Goal: Task Accomplishment & Management: Use online tool/utility

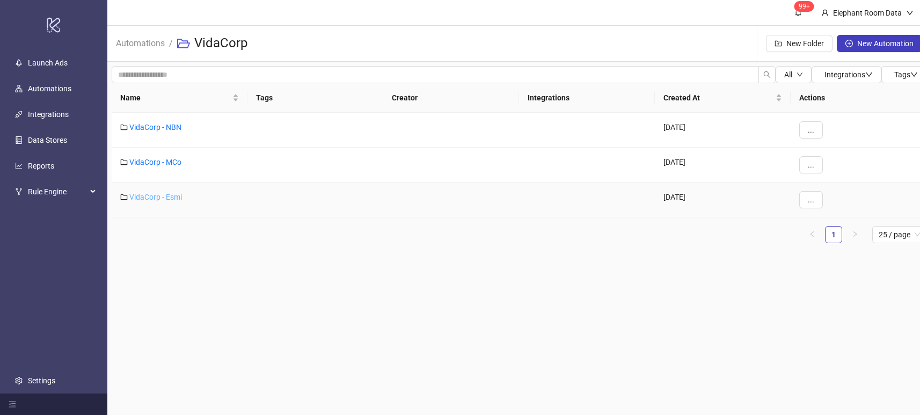
click at [162, 199] on link "VidaCorp - Esmi" at bounding box center [155, 197] width 53 height 9
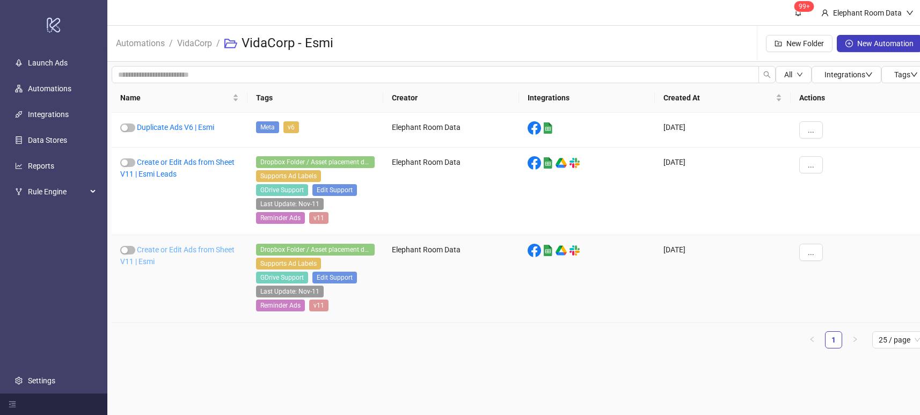
click at [194, 252] on link "Create or Edit Ads from Sheet V11 | Esmi" at bounding box center [177, 255] width 114 height 20
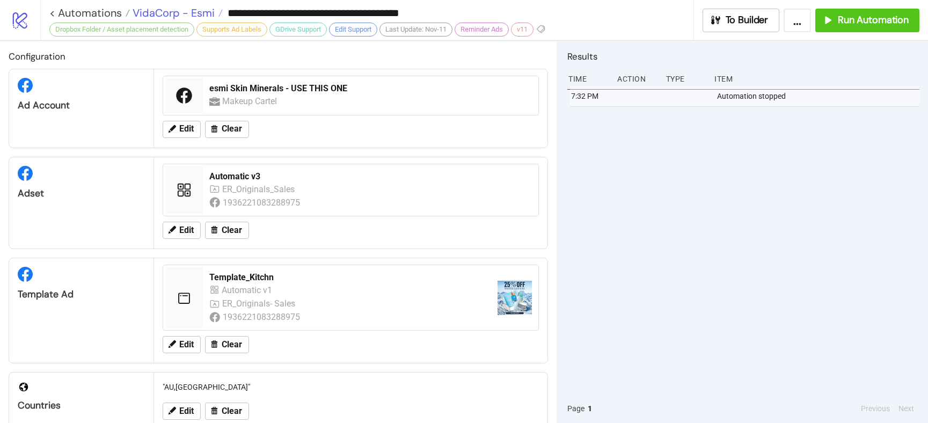
click at [163, 8] on span "VidaCorp - Esmi" at bounding box center [172, 13] width 85 height 14
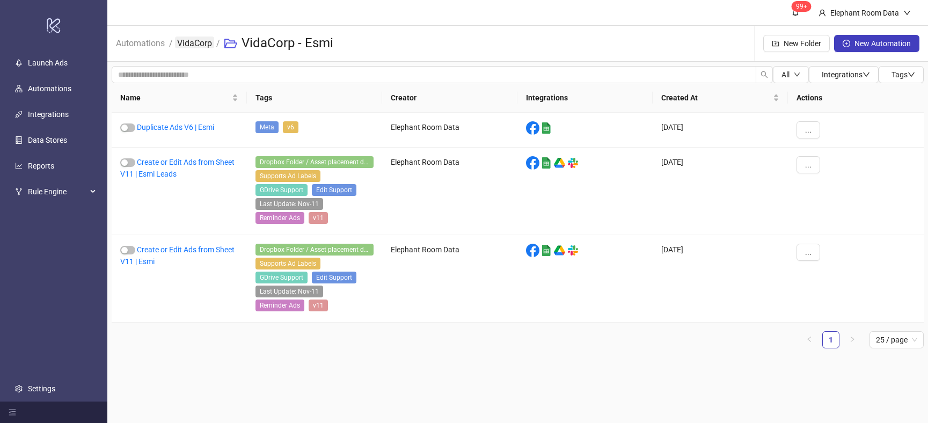
click at [180, 38] on link "VidaCorp" at bounding box center [194, 42] width 39 height 12
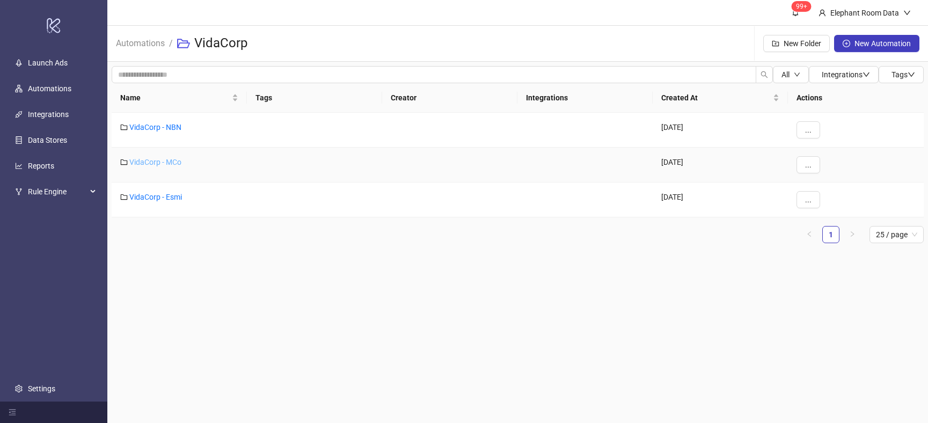
click at [170, 161] on link "VidaCorp - MCo" at bounding box center [155, 162] width 52 height 9
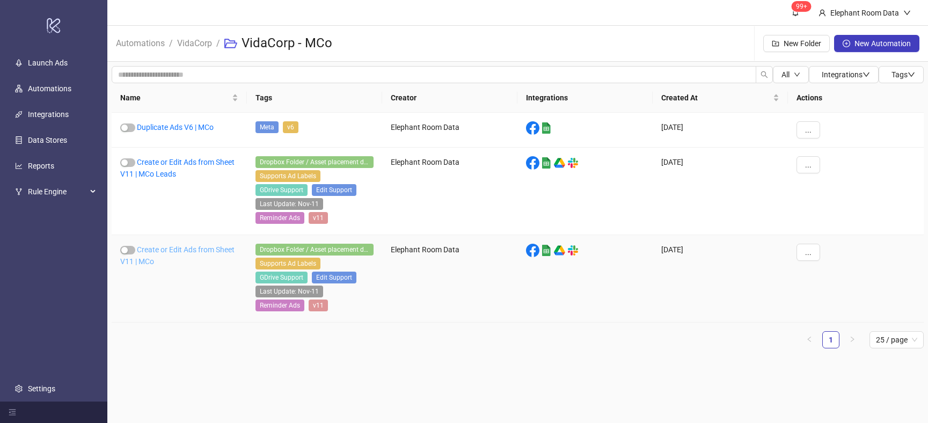
click at [203, 252] on link "Create or Edit Ads from Sheet V11 | MCo" at bounding box center [177, 255] width 114 height 20
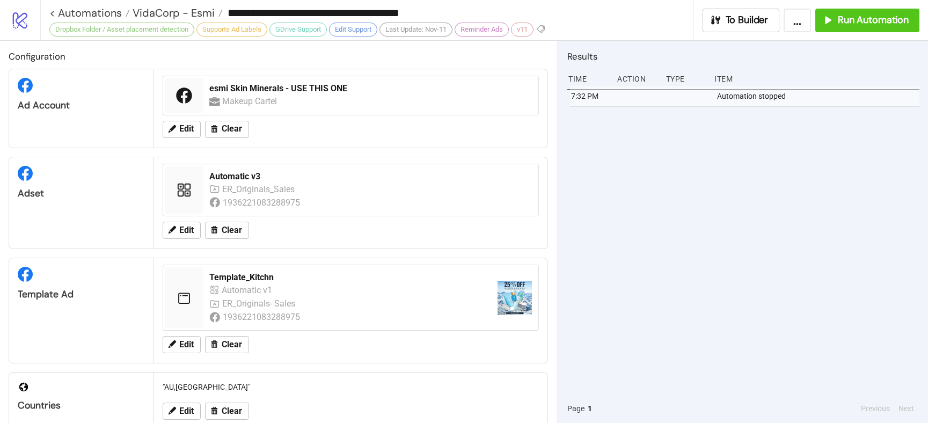
type input "**********"
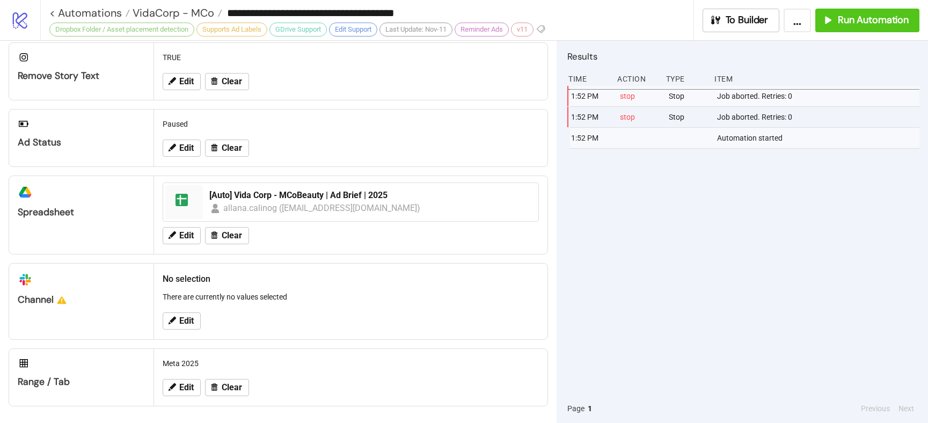
scroll to position [398, 0]
click at [848, 25] on span "Run Automation" at bounding box center [873, 20] width 71 height 12
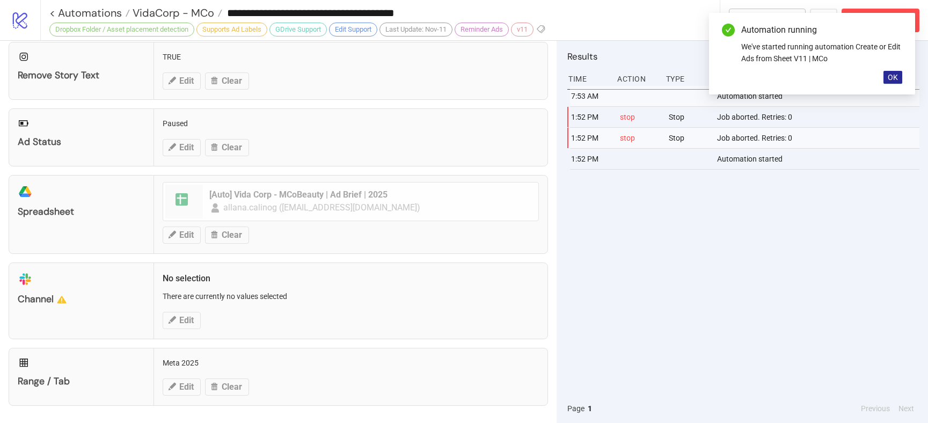
click at [897, 74] on span "OK" at bounding box center [892, 77] width 10 height 9
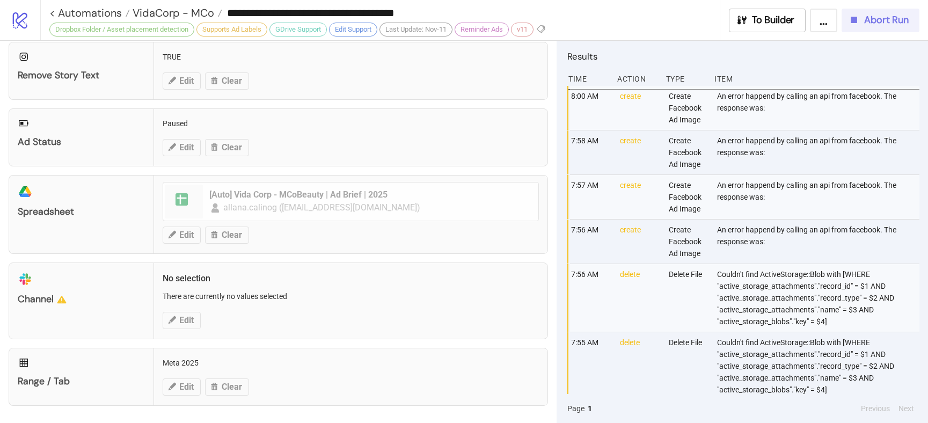
click at [885, 28] on button "Abort Run" at bounding box center [880, 21] width 78 height 24
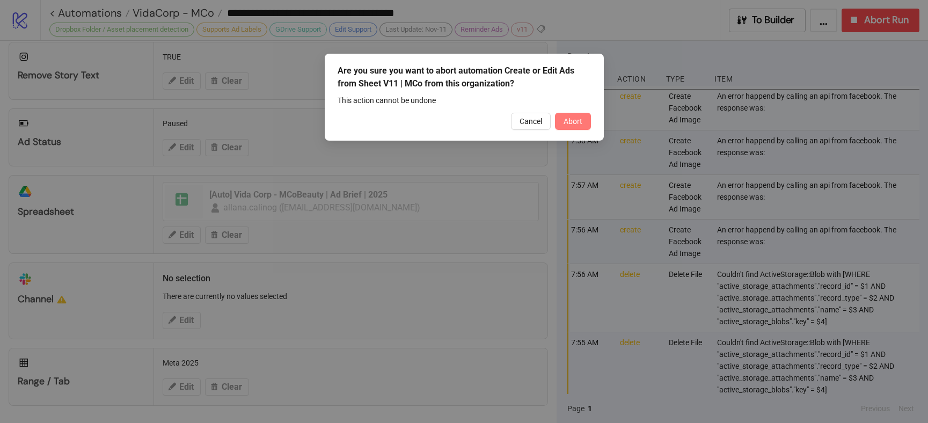
click at [584, 121] on button "Abort" at bounding box center [573, 121] width 36 height 17
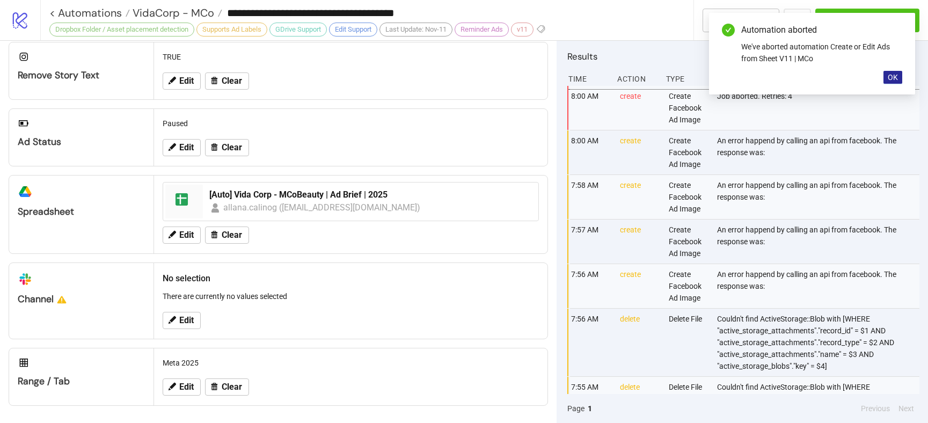
click at [893, 80] on span "OK" at bounding box center [892, 77] width 10 height 9
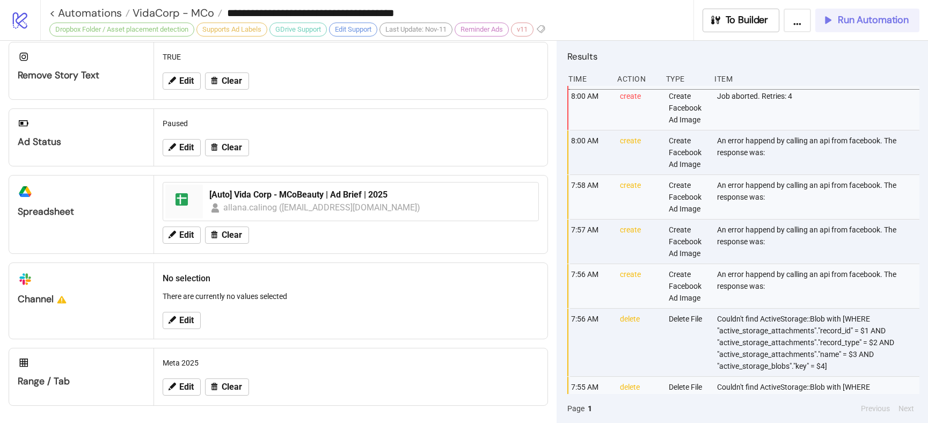
click at [889, 23] on span "Run Automation" at bounding box center [873, 20] width 71 height 12
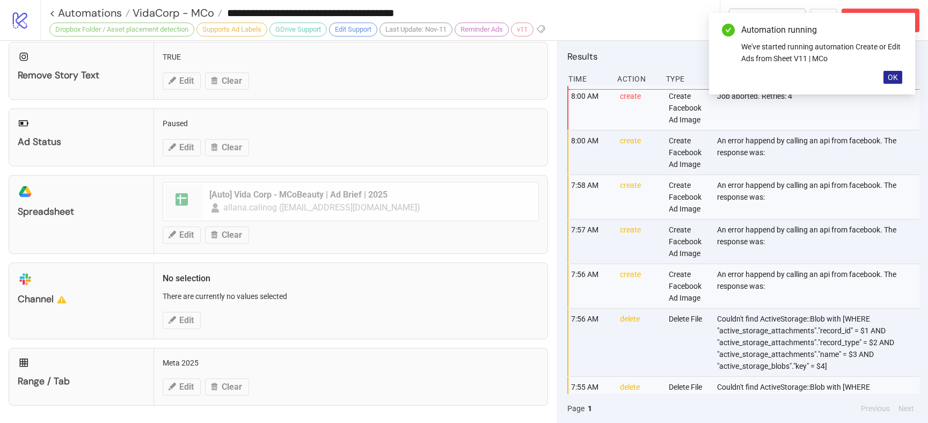
click at [894, 78] on span "OK" at bounding box center [892, 77] width 10 height 9
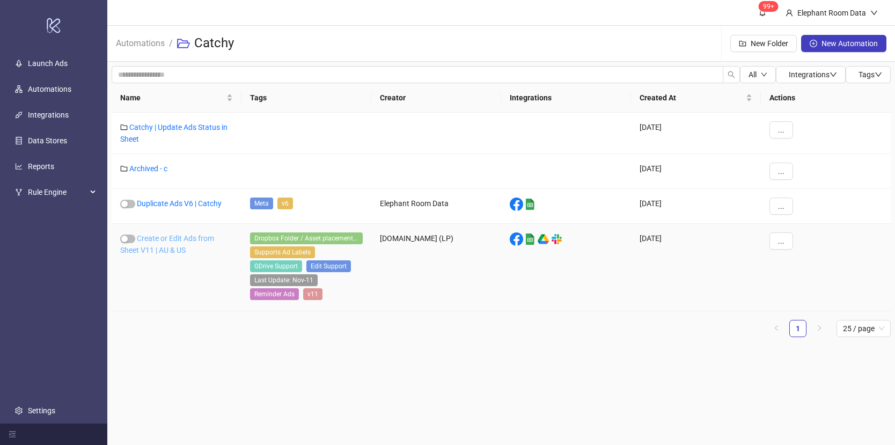
click at [174, 250] on link "Create or Edit Ads from Sheet V11 | AU & US" at bounding box center [167, 244] width 94 height 20
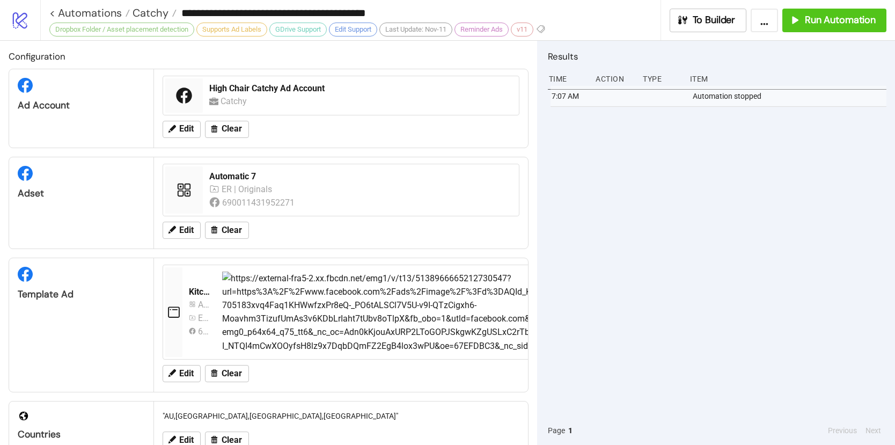
click at [174, 250] on div "Configuration Ad Account High Chair Catchy Ad Account Catchy Edit Clear Adset A…" at bounding box center [268, 243] width 537 height 404
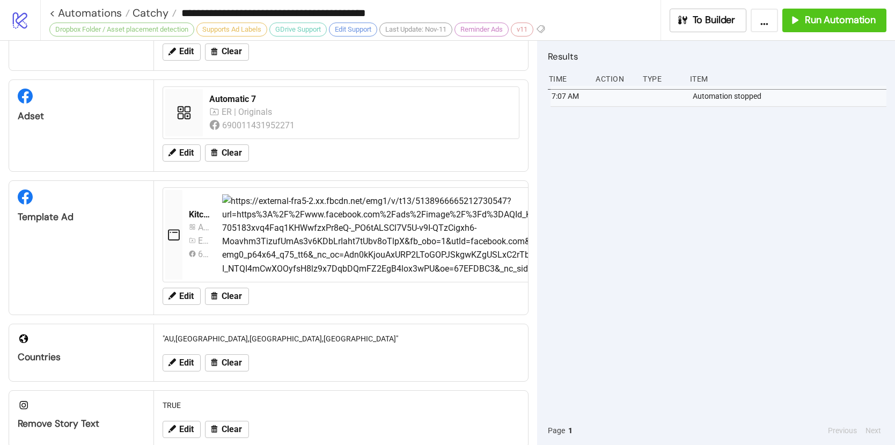
scroll to position [92, 0]
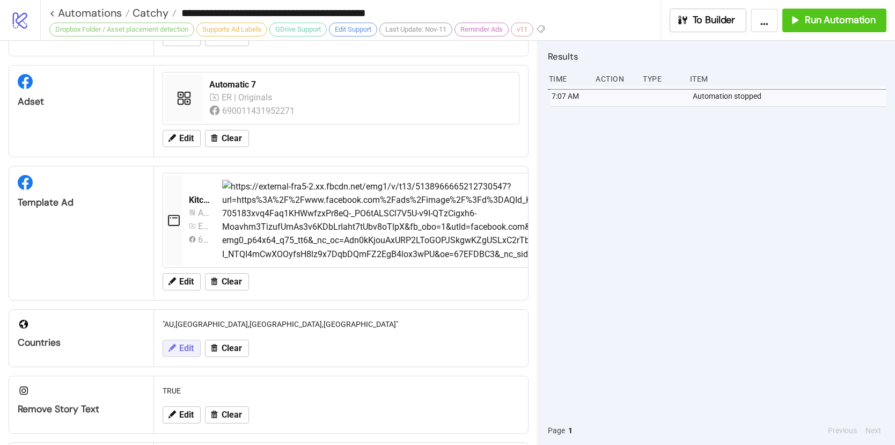
click at [175, 350] on icon at bounding box center [172, 348] width 10 height 10
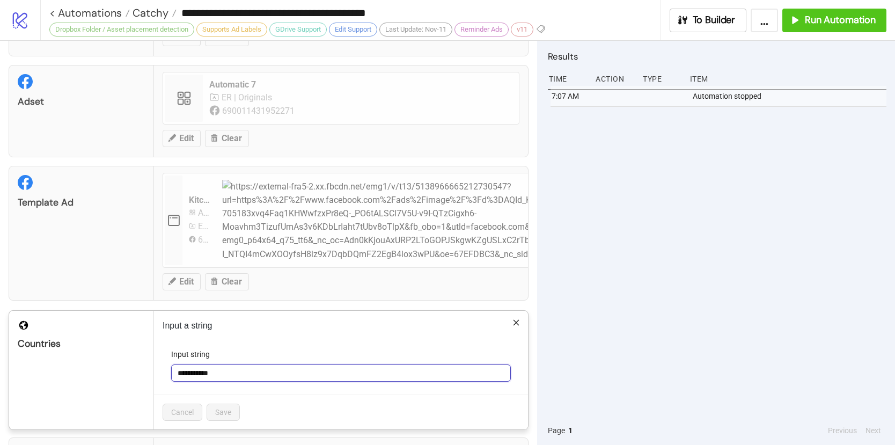
drag, startPoint x: 238, startPoint y: 373, endPoint x: 170, endPoint y: 363, distance: 68.8
click at [170, 363] on form "**********" at bounding box center [341, 371] width 357 height 46
type input "*****"
click at [237, 411] on button "Save" at bounding box center [223, 412] width 33 height 17
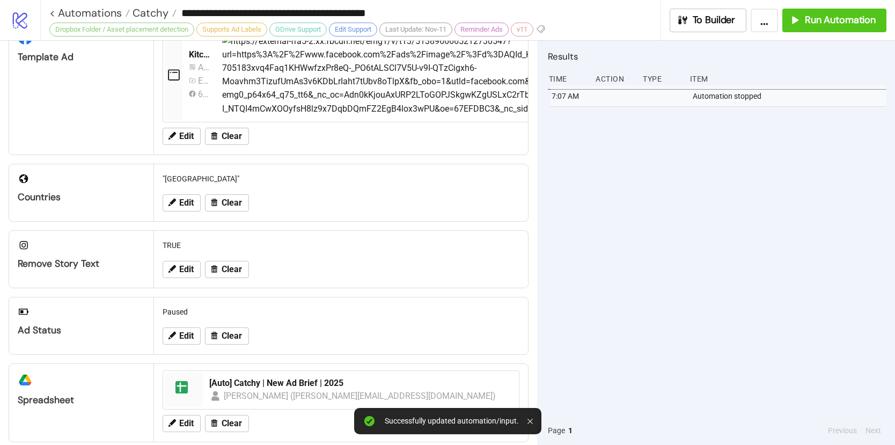
scroll to position [221, 0]
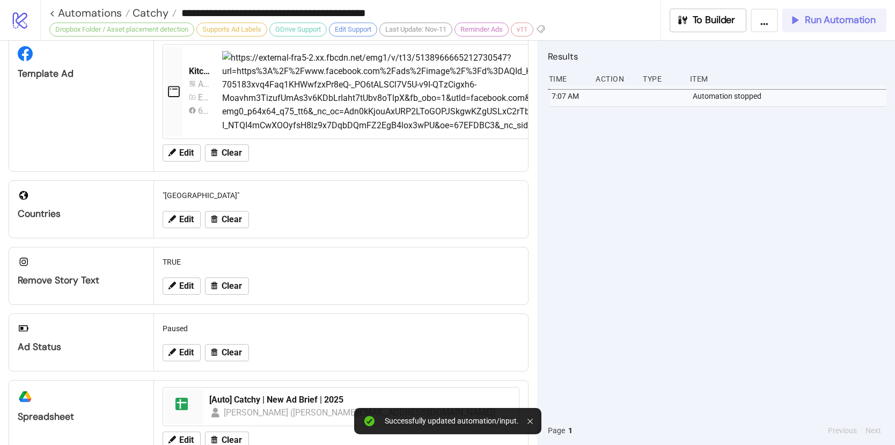
click at [810, 17] on span "Run Automation" at bounding box center [840, 20] width 71 height 12
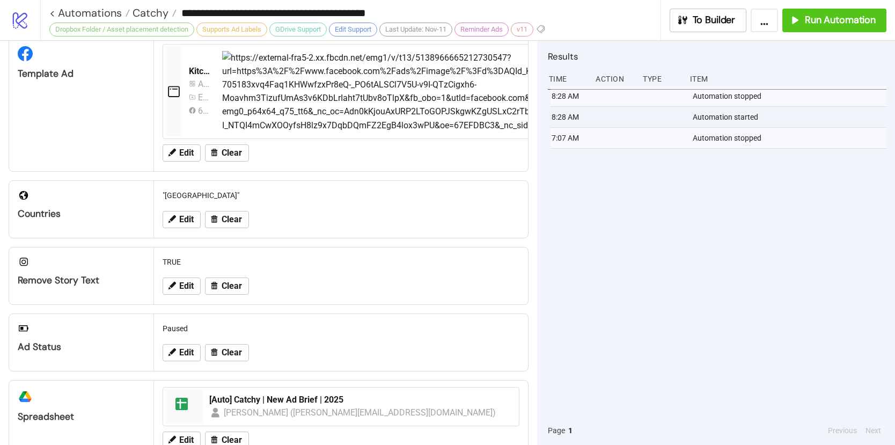
click at [563, 189] on div "8:28 AM Automation stopped 8:28 AM Automation started 7:07 AM Automation stopped" at bounding box center [717, 251] width 339 height 330
click at [170, 218] on icon at bounding box center [172, 219] width 10 height 10
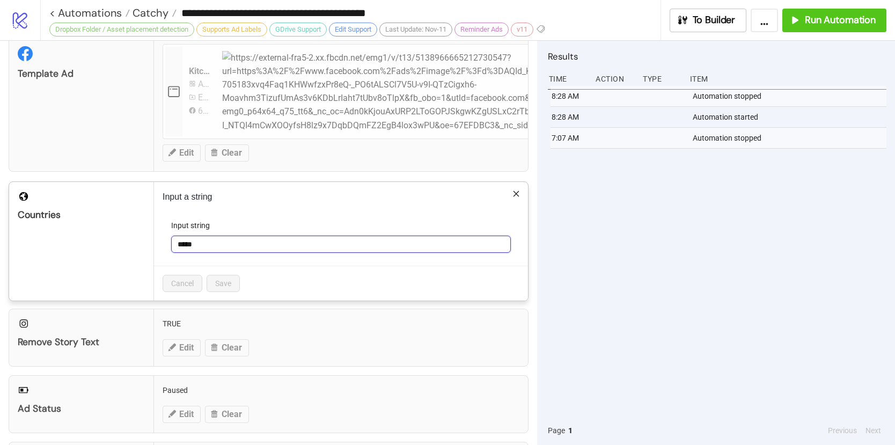
drag, startPoint x: 217, startPoint y: 243, endPoint x: 156, endPoint y: 237, distance: 61.5
click at [157, 239] on div "Input a string Input string ***** Cancel Save" at bounding box center [341, 241] width 374 height 119
type input "**"
drag, startPoint x: 217, startPoint y: 284, endPoint x: 646, endPoint y: 216, distance: 434.0
click at [218, 284] on span "Save" at bounding box center [223, 283] width 16 height 9
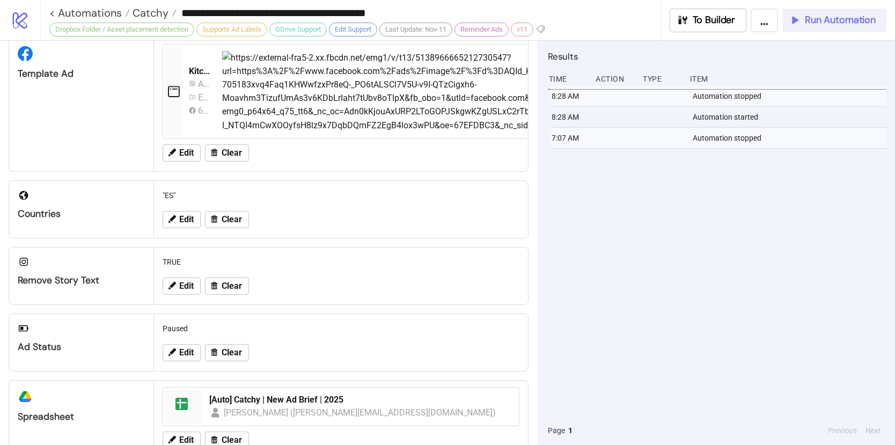
click at [817, 22] on span "Run Automation" at bounding box center [840, 20] width 71 height 12
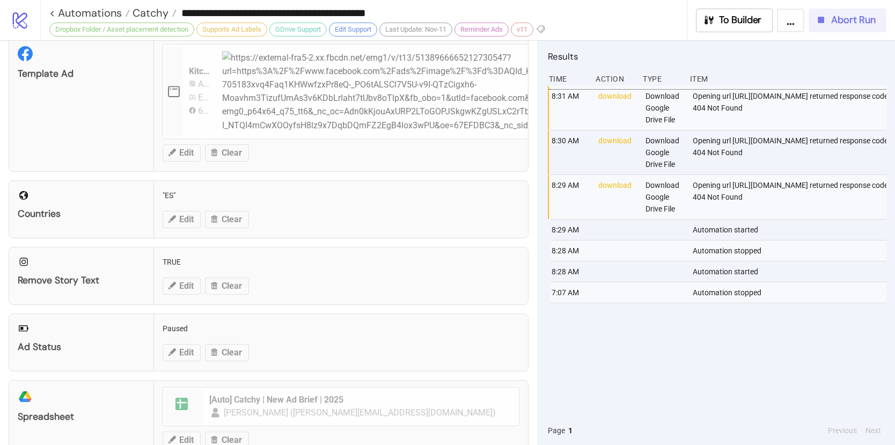
click at [837, 25] on span "Abort Run" at bounding box center [853, 20] width 45 height 12
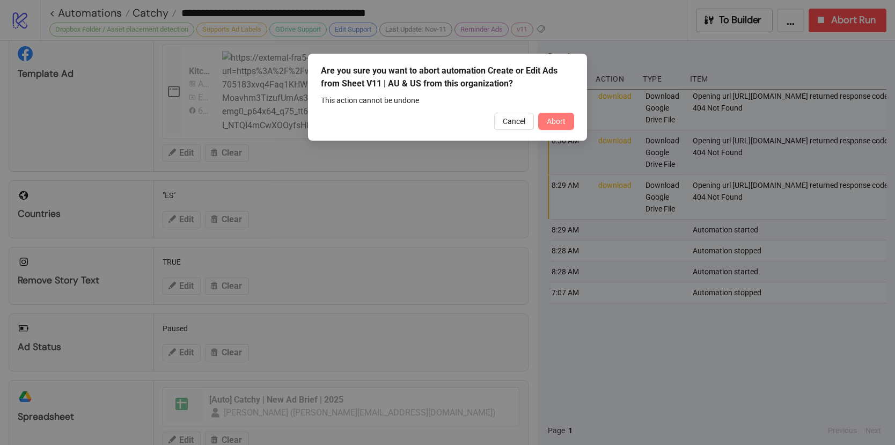
click at [571, 123] on button "Abort" at bounding box center [556, 121] width 36 height 17
